Goal: Obtain resource: Download file/media

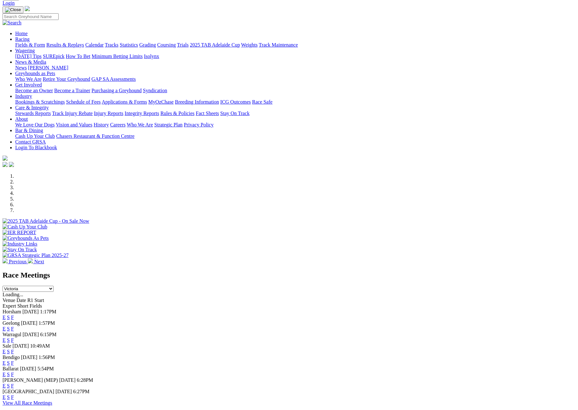
scroll to position [106, 0]
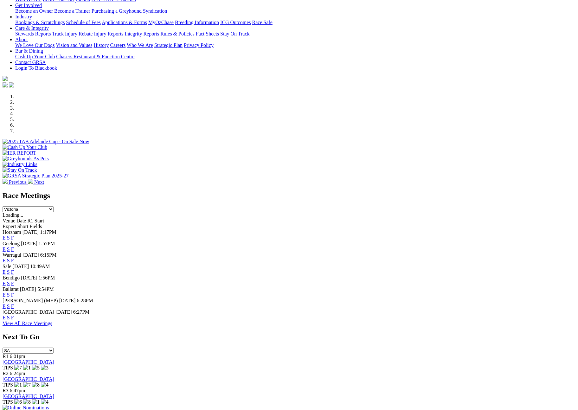
click at [14, 281] on link "F" at bounding box center [12, 283] width 3 height 5
click at [336, 191] on div "Race Meetings [GEOGRAPHIC_DATA] [GEOGRAPHIC_DATA] [GEOGRAPHIC_DATA] [GEOGRAPHIC…" at bounding box center [289, 201] width 573 height 21
click at [54, 206] on select "[GEOGRAPHIC_DATA] [GEOGRAPHIC_DATA] [GEOGRAPHIC_DATA] [GEOGRAPHIC_DATA] [GEOGRA…" at bounding box center [28, 209] width 51 height 6
select select "QLD"
click at [54, 206] on select "[GEOGRAPHIC_DATA] [GEOGRAPHIC_DATA] [GEOGRAPHIC_DATA] [GEOGRAPHIC_DATA] [GEOGRA…" at bounding box center [28, 209] width 51 height 6
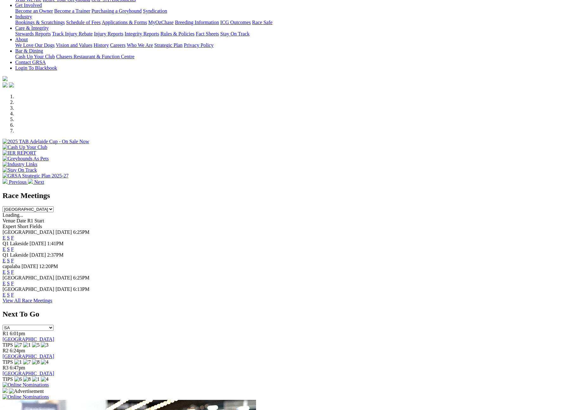
drag, startPoint x: 371, startPoint y: 229, endPoint x: 371, endPoint y: 240, distance: 10.8
click at [14, 258] on link "F" at bounding box center [12, 260] width 3 height 5
click at [14, 269] on link "F" at bounding box center [12, 271] width 3 height 5
click at [14, 281] on link "F" at bounding box center [12, 283] width 3 height 5
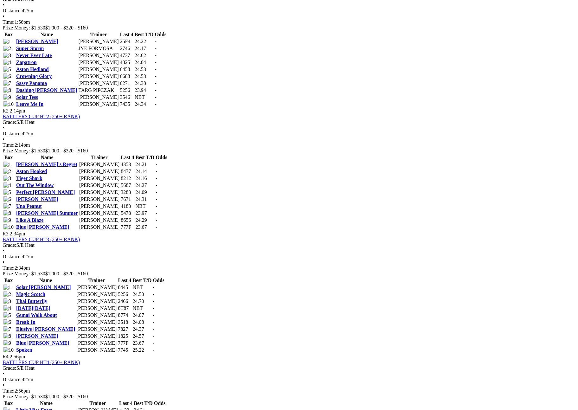
scroll to position [489, 0]
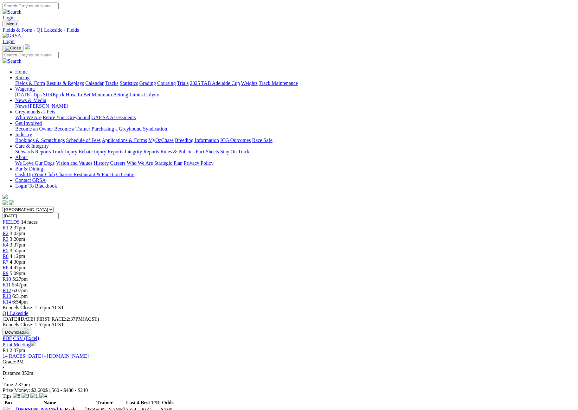
click at [31, 328] on button "Download" at bounding box center [17, 332] width 29 height 8
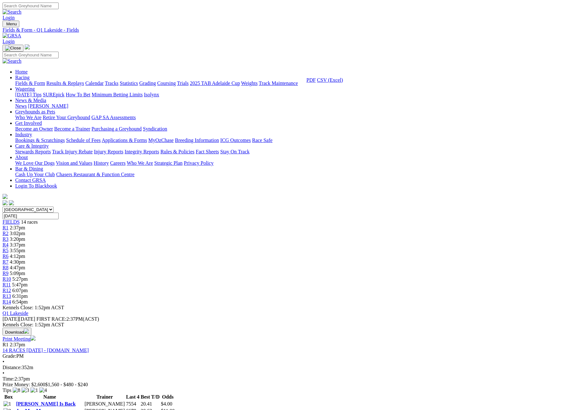
click at [343, 83] on link "CSV (Excel)" at bounding box center [330, 79] width 26 height 5
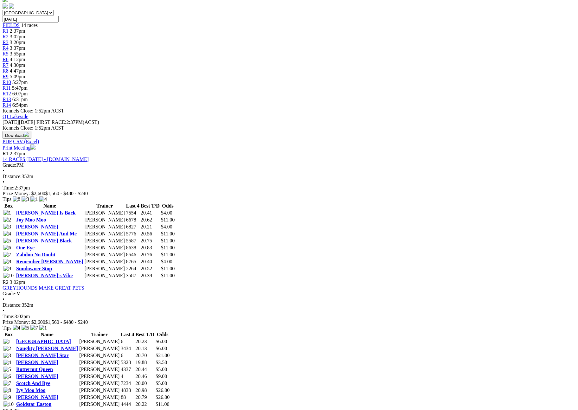
scroll to position [209, 0]
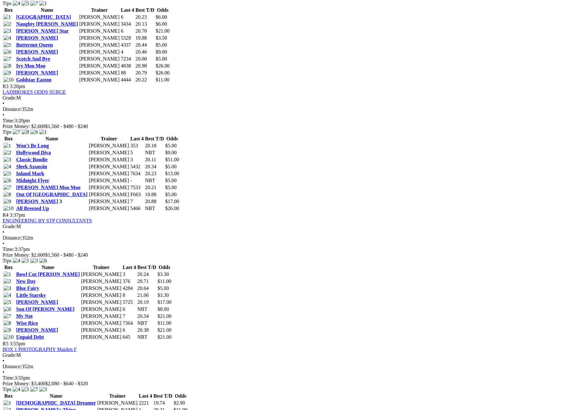
scroll to position [491, 0]
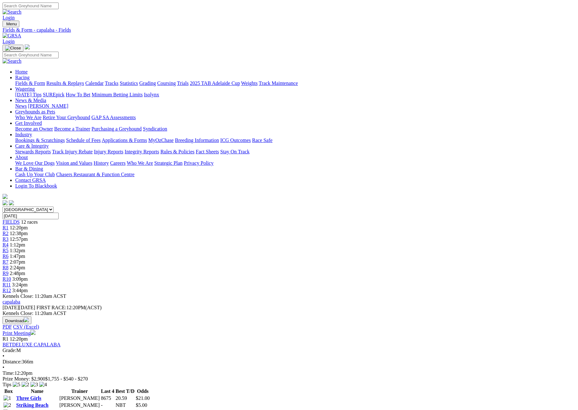
click at [31, 316] on button "Download" at bounding box center [17, 320] width 29 height 8
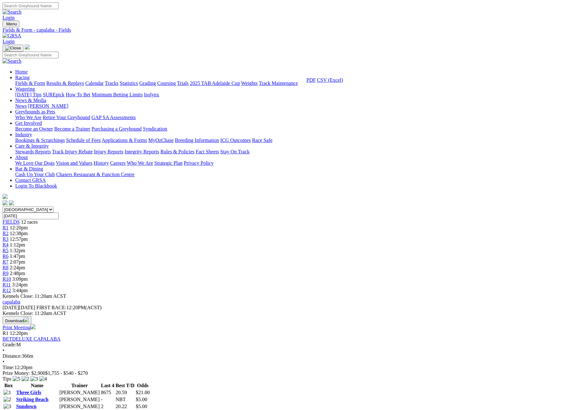
click at [343, 83] on link "CSV (Excel)" at bounding box center [330, 79] width 26 height 5
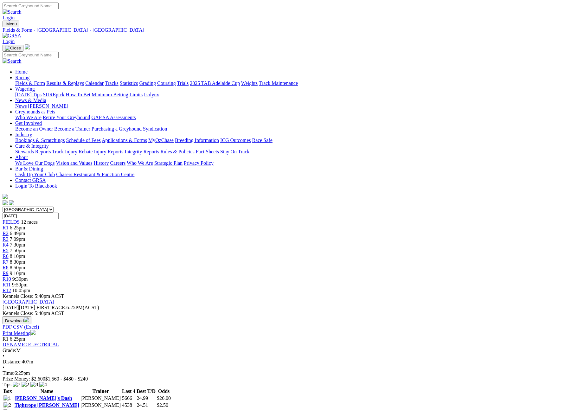
click at [31, 316] on button "Download" at bounding box center [17, 320] width 29 height 8
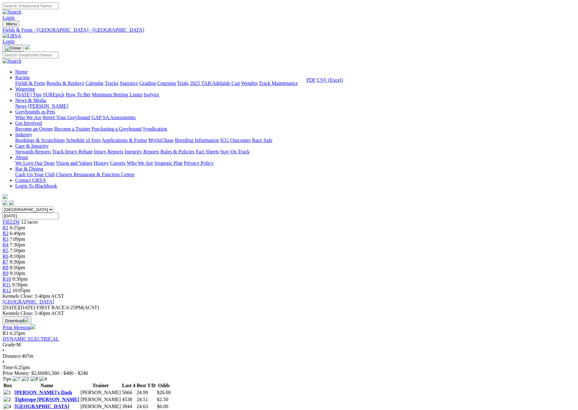
click at [343, 83] on link "CSV (Excel)" at bounding box center [330, 79] width 26 height 5
